Goal: Information Seeking & Learning: Learn about a topic

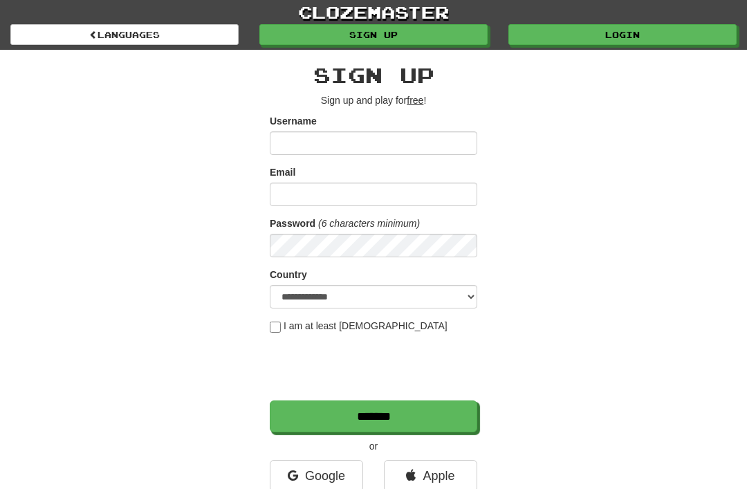
click at [630, 42] on link "Login" at bounding box center [623, 34] width 228 height 21
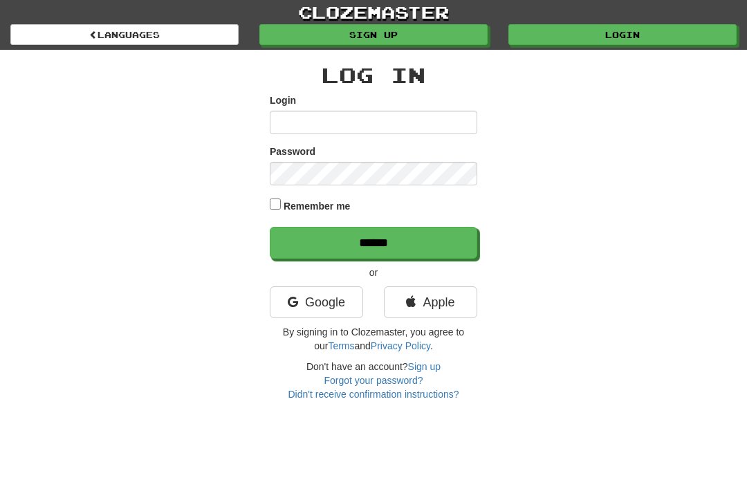
click at [323, 304] on link "Google" at bounding box center [316, 302] width 93 height 32
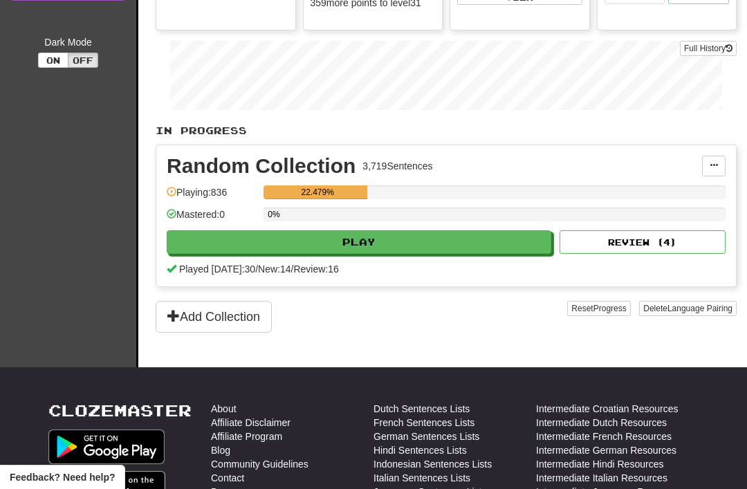
scroll to position [198, 0]
click at [335, 239] on button "Play" at bounding box center [359, 243] width 385 height 24
select select "**"
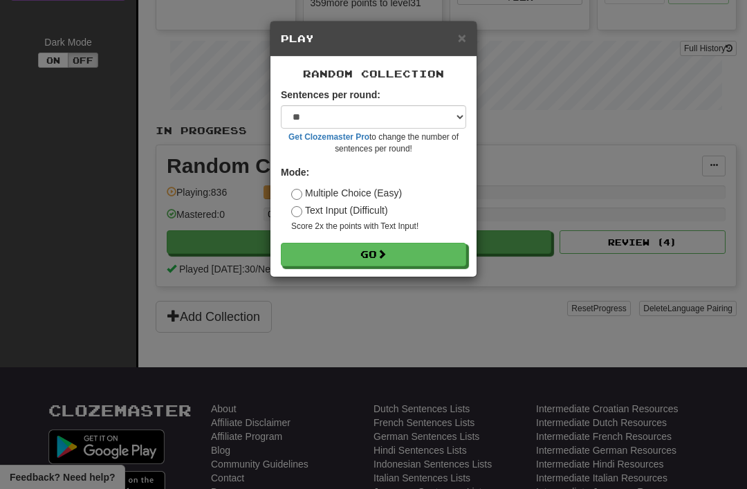
click at [347, 255] on button "Go" at bounding box center [373, 255] width 185 height 24
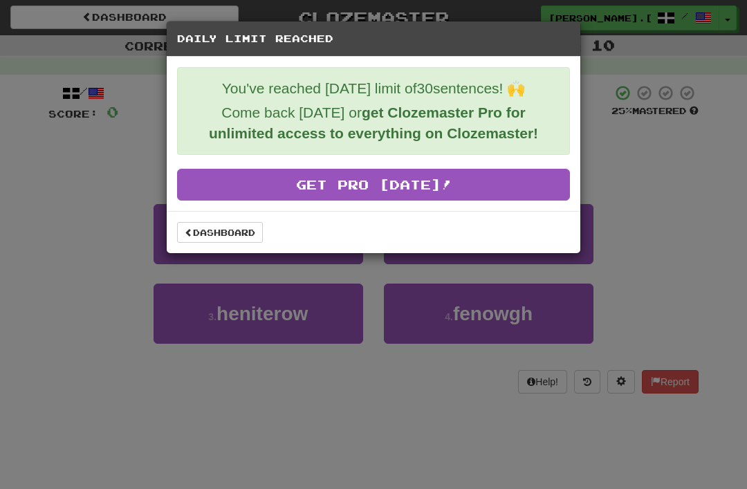
click at [220, 237] on link "Dashboard" at bounding box center [220, 232] width 86 height 21
